Goal: Navigation & Orientation: Find specific page/section

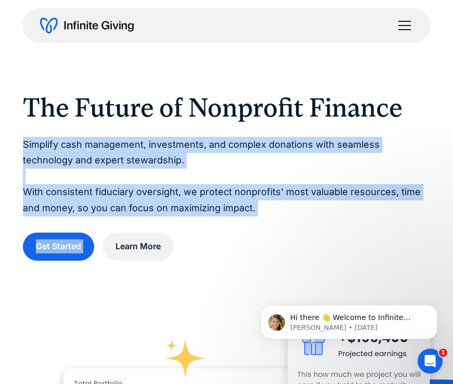
drag, startPoint x: 6, startPoint y: 143, endPoint x: 259, endPoint y: 218, distance: 263.1
click at [259, 219] on div "The Future of Nonprofit Finance Simplify cash management, investments, and comp…" at bounding box center [226, 389] width 453 height 694
click at [259, 218] on div "The Future of Nonprofit Finance Simplify cash management, investments, and comp…" at bounding box center [227, 176] width 408 height 169
drag, startPoint x: 276, startPoint y: 213, endPoint x: 45, endPoint y: 126, distance: 246.4
click at [45, 126] on div "The Future of Nonprofit Finance Simplify cash management, investments, and comp…" at bounding box center [227, 176] width 408 height 169
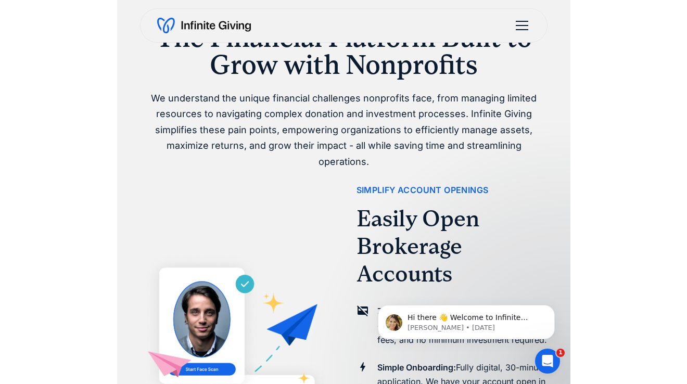
scroll to position [838, 0]
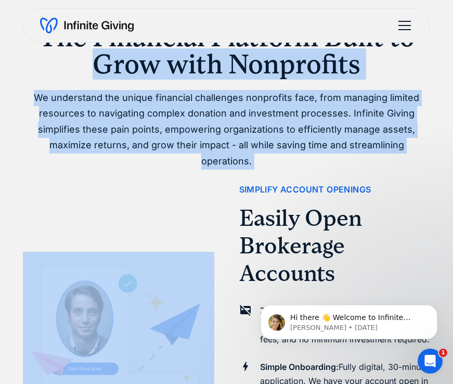
drag, startPoint x: 53, startPoint y: 70, endPoint x: 113, endPoint y: 198, distance: 141.7
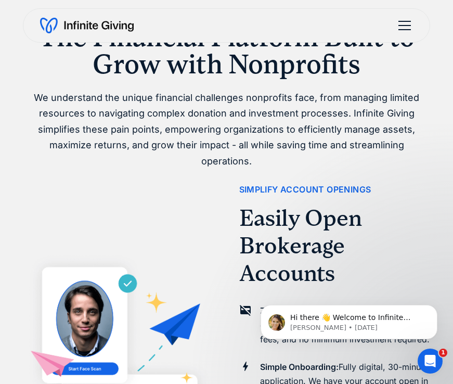
click at [110, 162] on div at bounding box center [118, 348] width 191 height 384
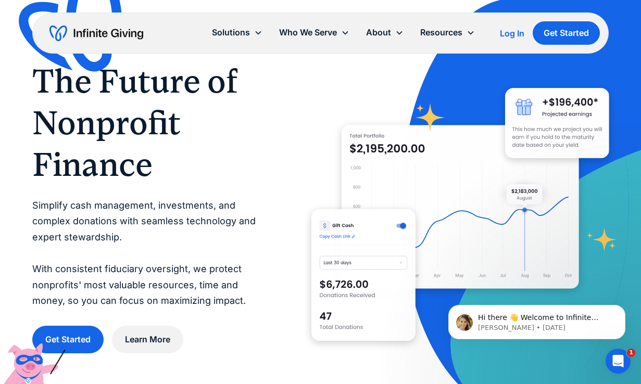
click at [387, 33] on div "Log In" at bounding box center [512, 33] width 24 height 8
